Goal: Task Accomplishment & Management: Manage account settings

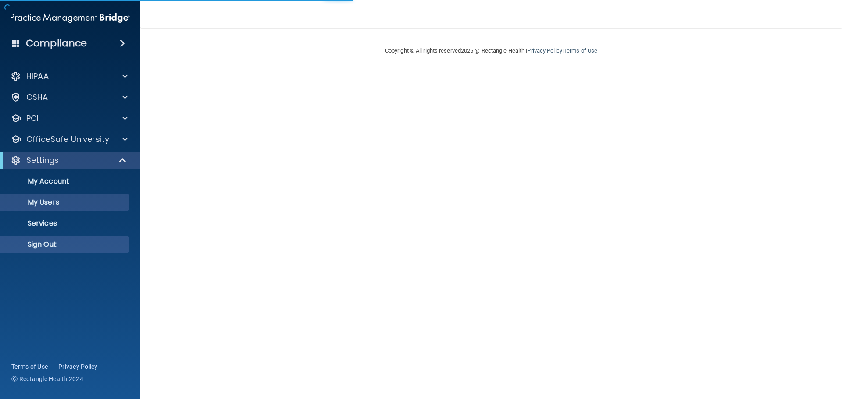
select select "20"
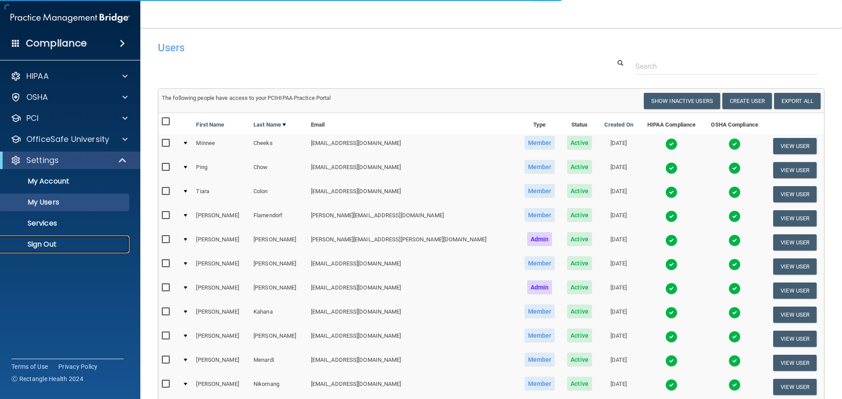
click at [50, 247] on p "Sign Out" at bounding box center [66, 244] width 120 height 9
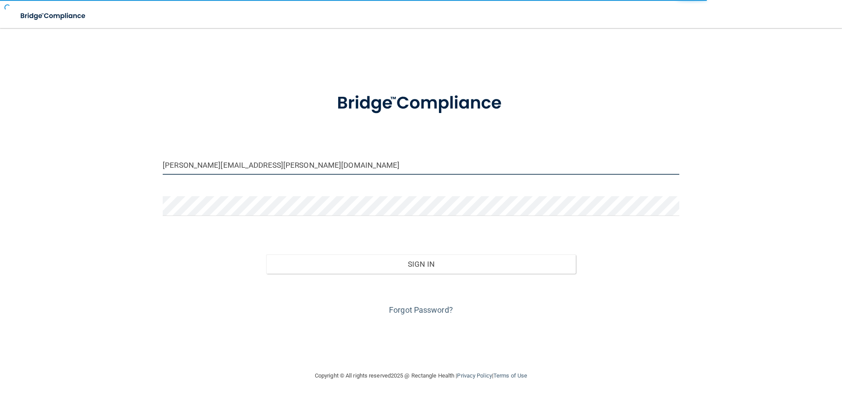
click at [298, 161] on input "[PERSON_NAME][EMAIL_ADDRESS][PERSON_NAME][DOMAIN_NAME]" at bounding box center [421, 165] width 516 height 20
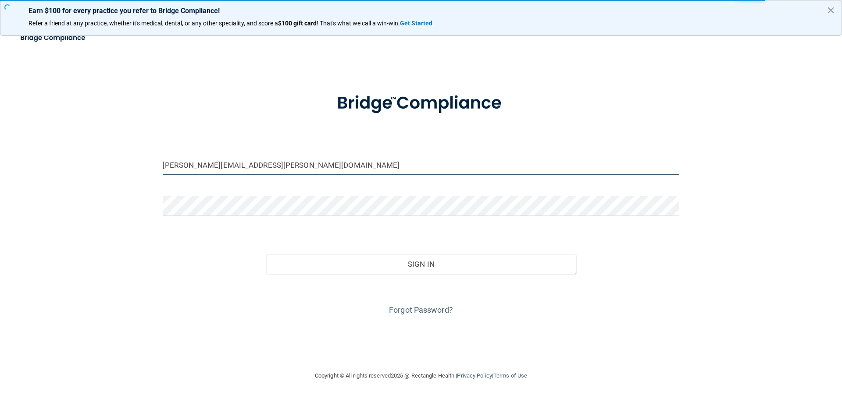
click at [298, 161] on input "[PERSON_NAME][EMAIL_ADDRESS][PERSON_NAME][DOMAIN_NAME]" at bounding box center [421, 165] width 516 height 20
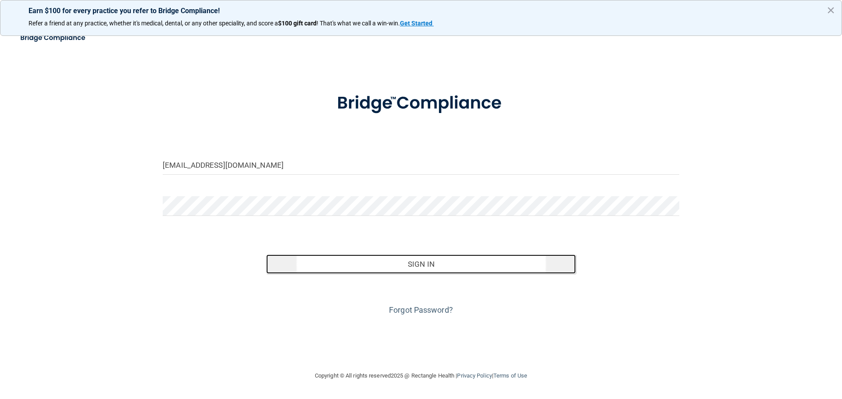
click at [422, 270] on button "Sign In" at bounding box center [421, 264] width 310 height 19
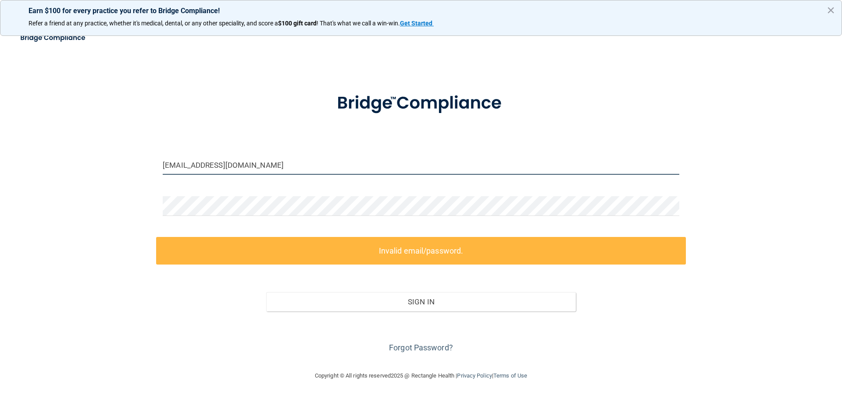
click at [272, 164] on input "[EMAIL_ADDRESS][DOMAIN_NAME]" at bounding box center [421, 165] width 516 height 20
type input "[PERSON_NAME][EMAIL_ADDRESS][PERSON_NAME][DOMAIN_NAME]"
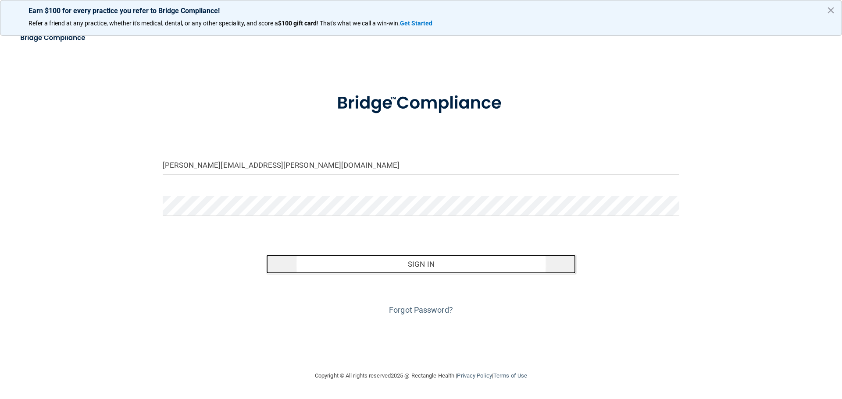
click at [380, 264] on button "Sign In" at bounding box center [421, 264] width 310 height 19
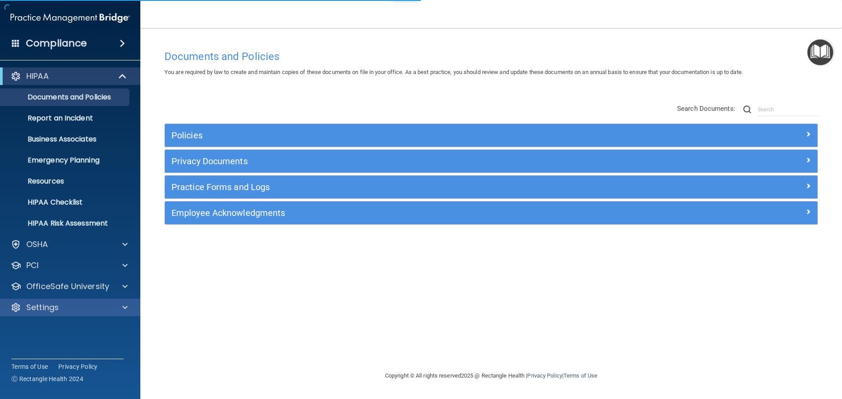
click at [84, 314] on div "Settings" at bounding box center [70, 308] width 141 height 18
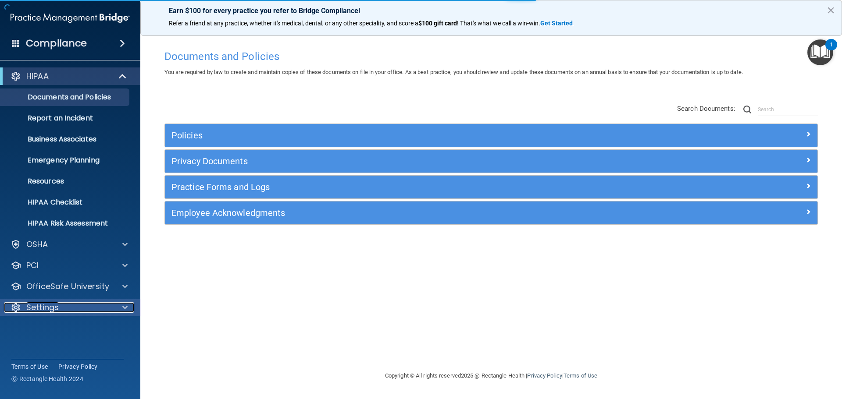
click at [89, 307] on div "Settings" at bounding box center [58, 307] width 109 height 11
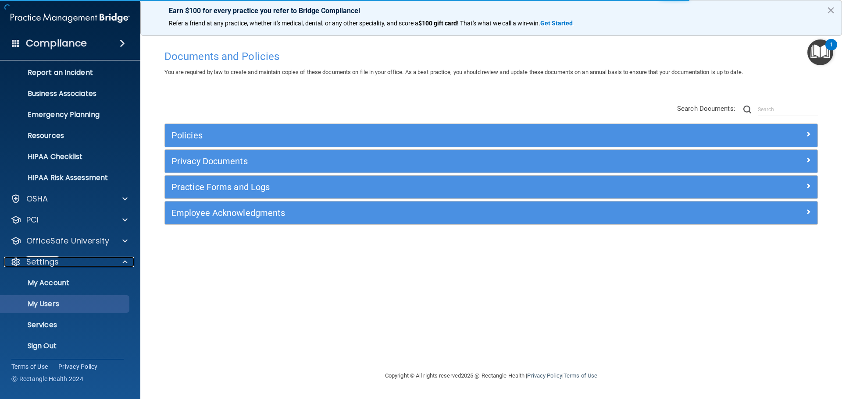
scroll to position [49, 0]
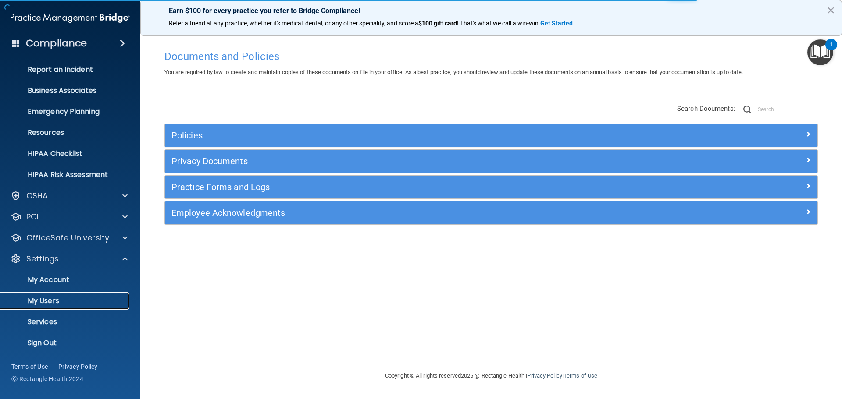
click at [52, 309] on link "My Users" at bounding box center [60, 301] width 138 height 18
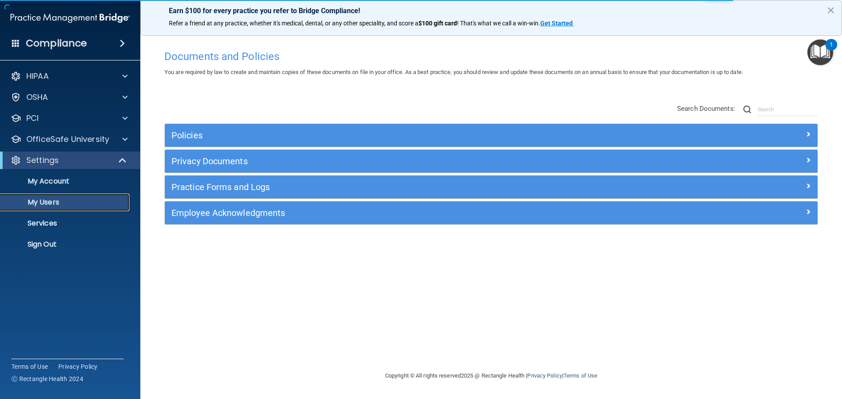
select select "20"
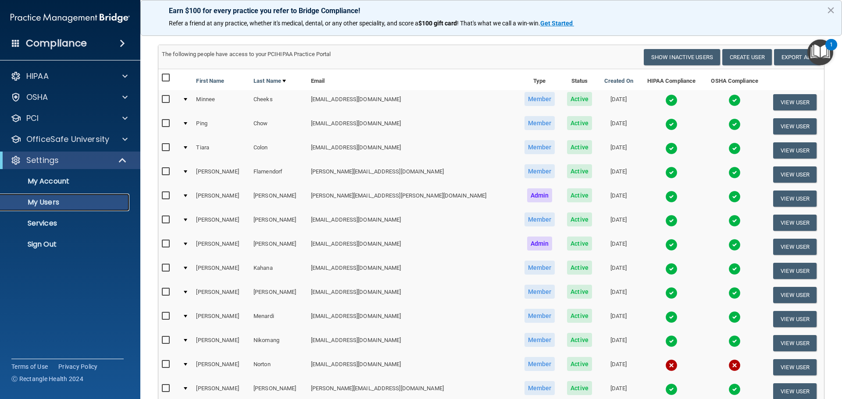
scroll to position [88, 0]
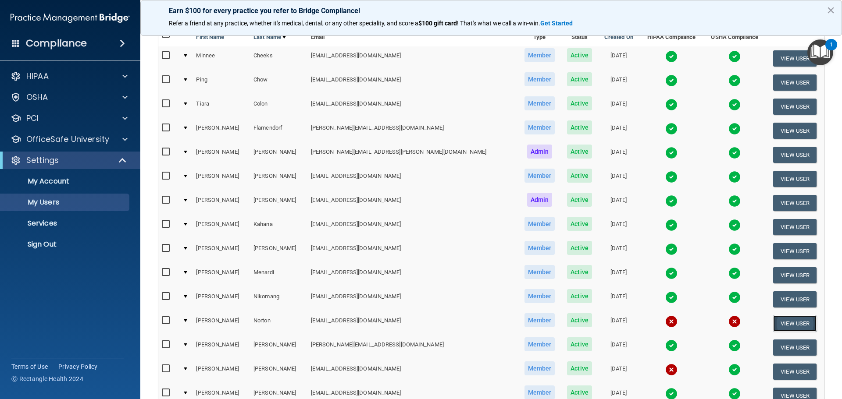
click at [785, 324] on button "View User" at bounding box center [794, 324] width 43 height 16
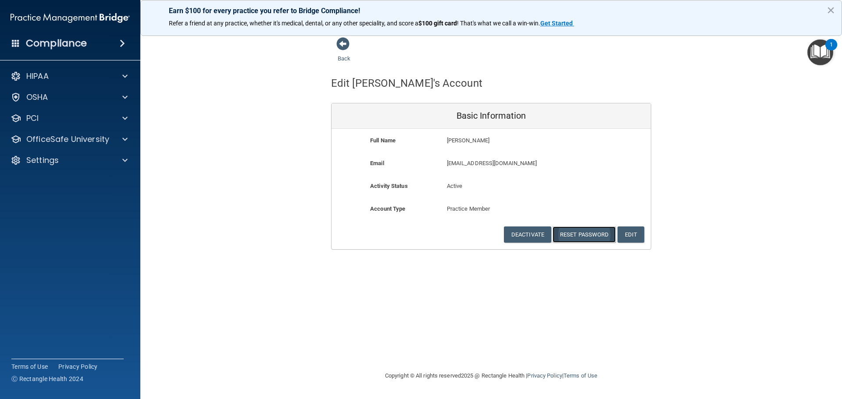
click at [573, 236] on button "Reset Password" at bounding box center [583, 235] width 63 height 16
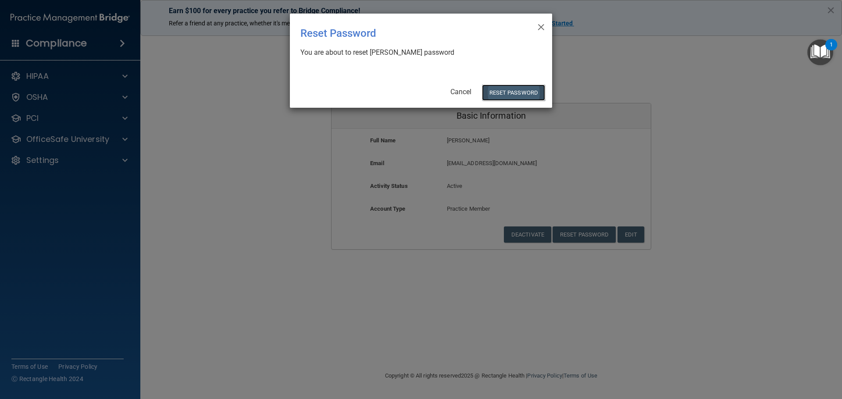
click at [500, 88] on button "Reset Password" at bounding box center [513, 93] width 63 height 16
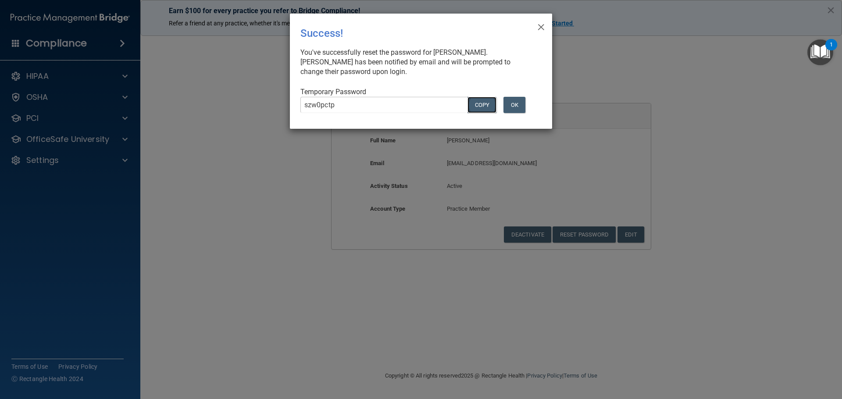
click at [478, 101] on button "COPY" at bounding box center [481, 105] width 29 height 16
click at [516, 103] on button "OK" at bounding box center [514, 105] width 22 height 16
